Goal: Task Accomplishment & Management: Manage account settings

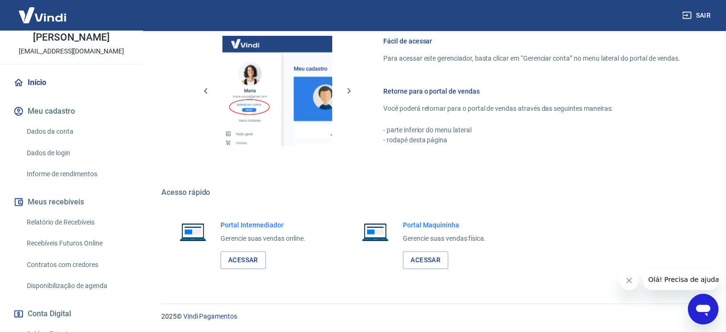
scroll to position [166, 0]
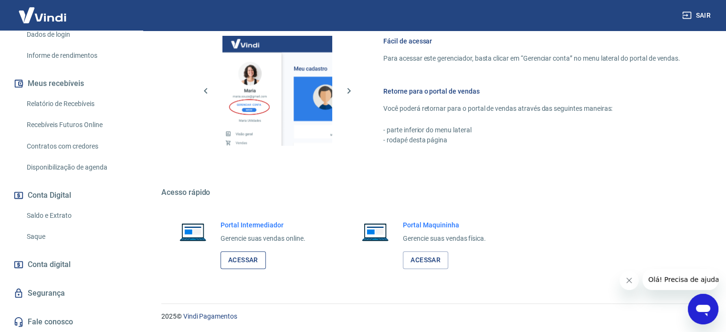
click at [246, 254] on link "Acessar" at bounding box center [243, 260] width 45 height 18
click at [38, 240] on link "Saque" at bounding box center [77, 237] width 108 height 20
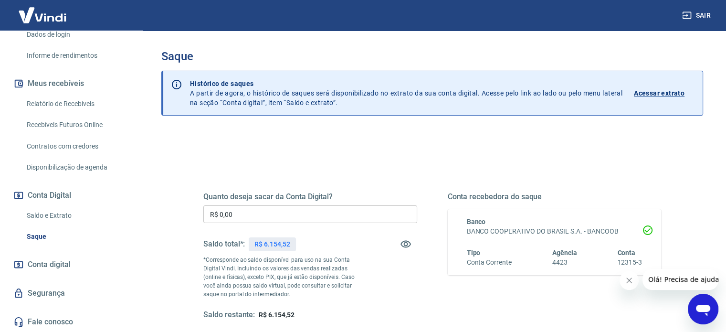
click at [313, 208] on input "R$ 0,00" at bounding box center [310, 214] width 214 height 18
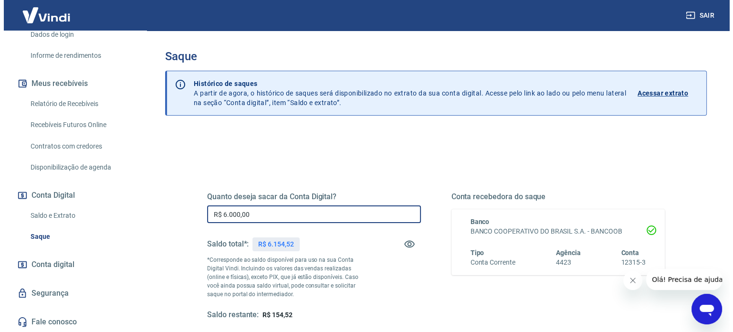
scroll to position [139, 0]
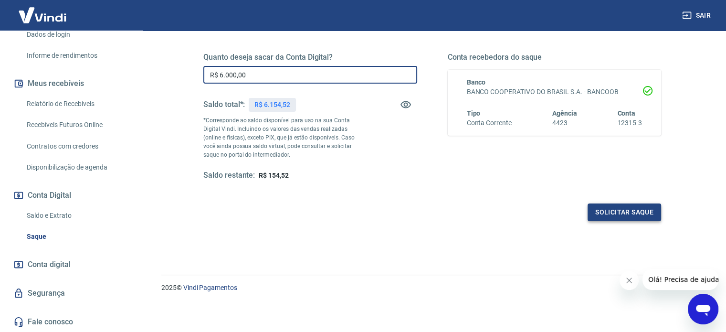
type input "R$ 6.000,00"
click at [607, 209] on button "Solicitar saque" at bounding box center [625, 212] width 74 height 18
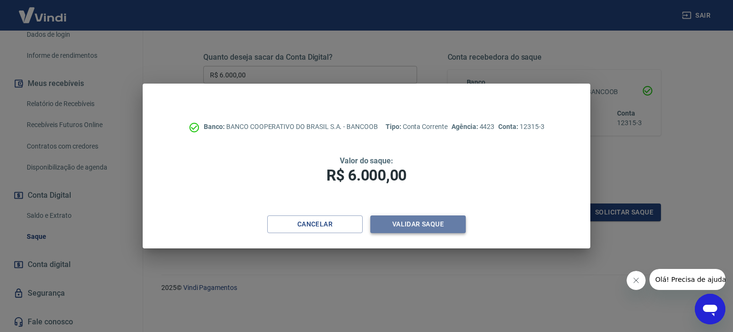
click at [395, 229] on button "Validar saque" at bounding box center [417, 224] width 95 height 18
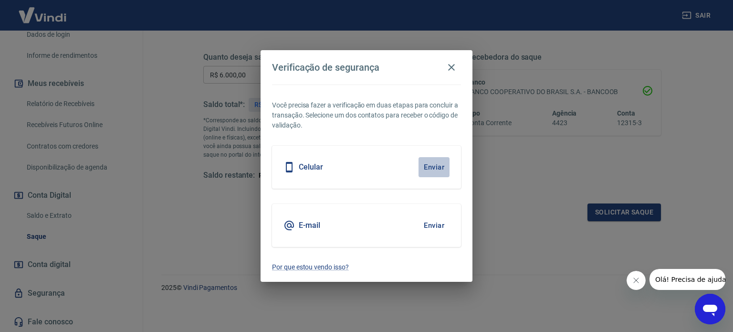
click at [435, 165] on button "Enviar" at bounding box center [434, 167] width 31 height 20
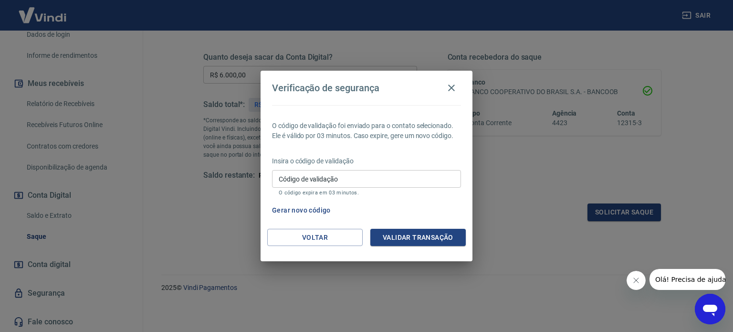
click at [348, 182] on input "Código de validação" at bounding box center [366, 179] width 189 height 18
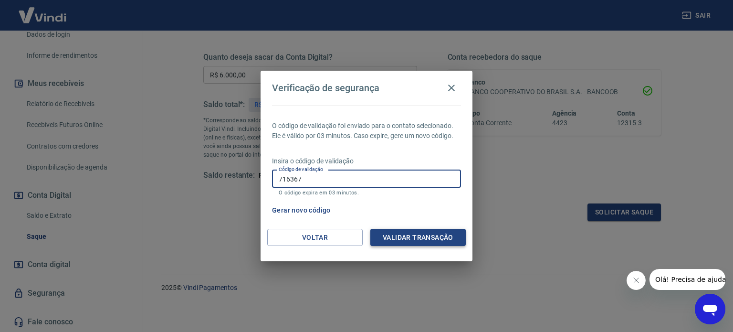
type input "716367"
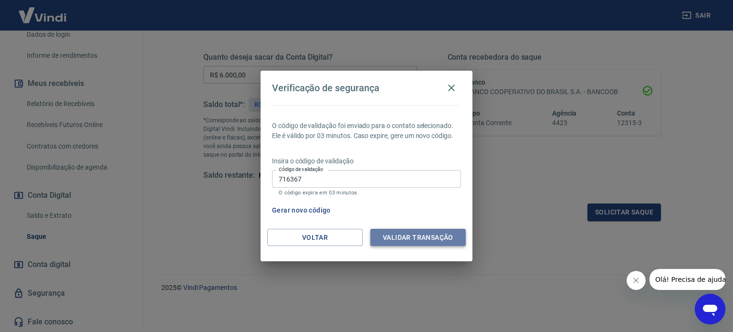
click at [411, 232] on button "Validar transação" at bounding box center [417, 238] width 95 height 18
